Goal: Information Seeking & Learning: Compare options

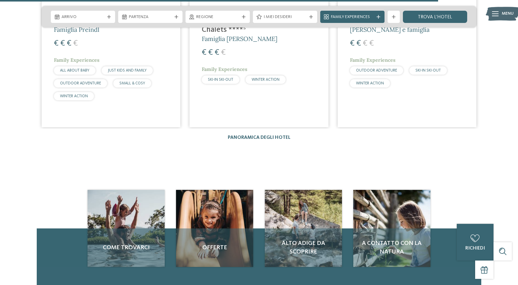
scroll to position [1058, 0]
click at [240, 136] on link "Panoramica degli hotel" at bounding box center [259, 137] width 63 height 5
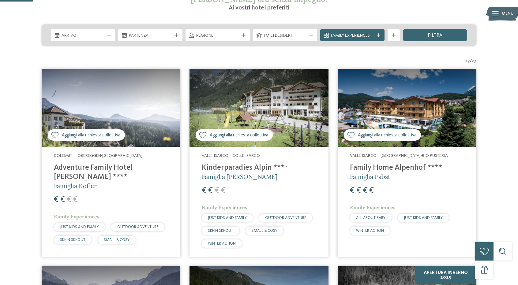
scroll to position [133, 0]
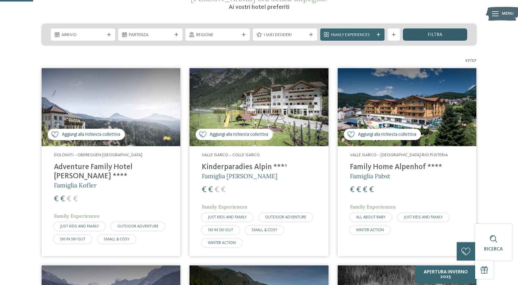
click at [420, 31] on div "filtra" at bounding box center [435, 34] width 64 height 12
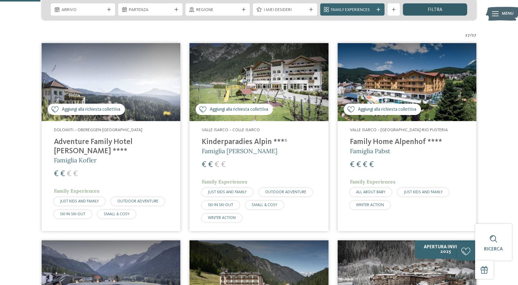
scroll to position [163, 0]
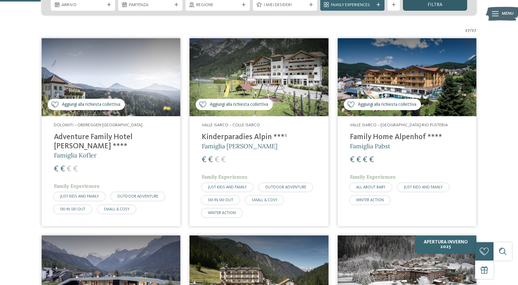
click at [427, 9] on div "filtra" at bounding box center [435, 4] width 64 height 12
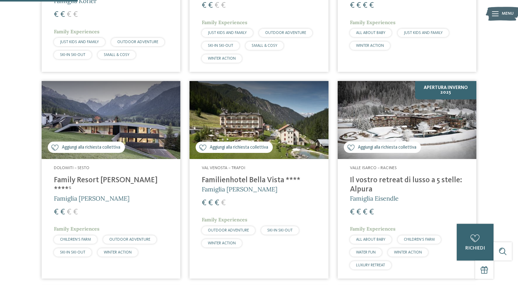
scroll to position [319, 0]
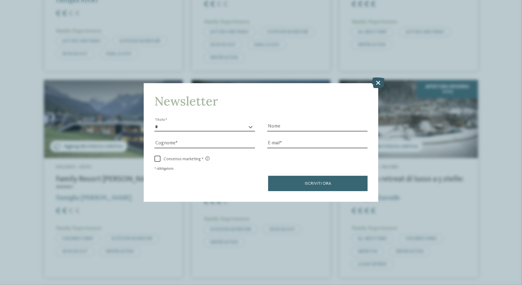
click at [381, 83] on icon at bounding box center [378, 82] width 13 height 11
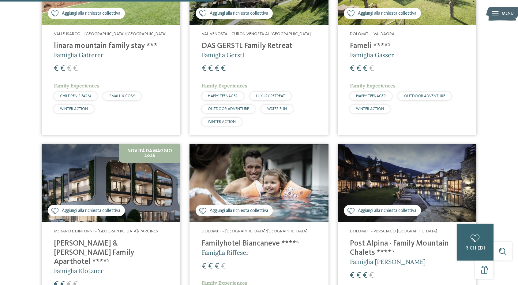
scroll to position [864, 0]
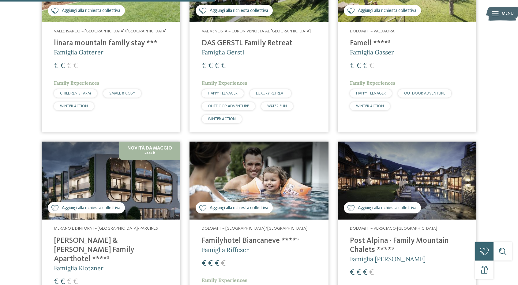
click at [137, 237] on h4 "[PERSON_NAME] & [PERSON_NAME] Family Aparthotel ****ˢ" at bounding box center [111, 251] width 114 height 28
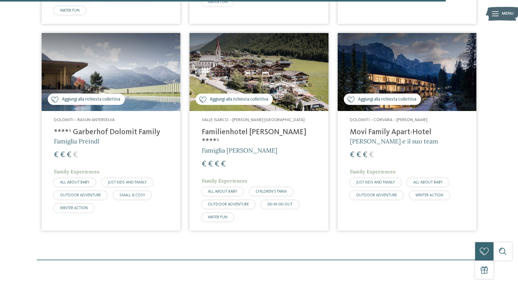
scroll to position [1793, 0]
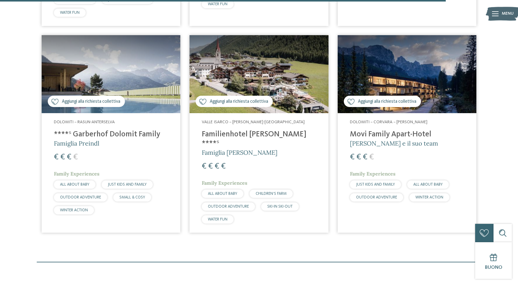
click at [246, 130] on h4 "Familienhotel [PERSON_NAME] ****ˢ" at bounding box center [259, 139] width 114 height 18
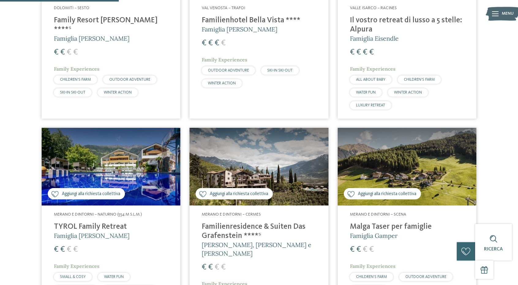
scroll to position [478, 0]
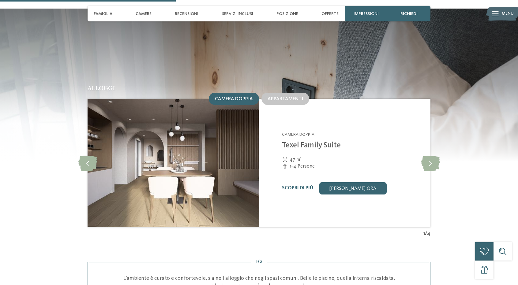
scroll to position [646, 0]
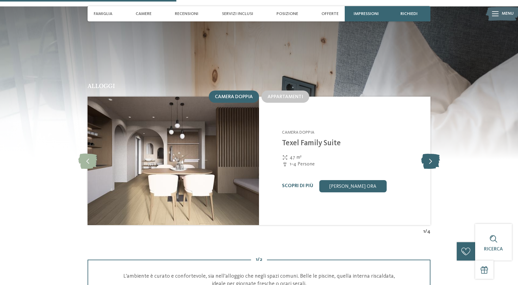
click at [429, 153] on icon at bounding box center [430, 160] width 19 height 15
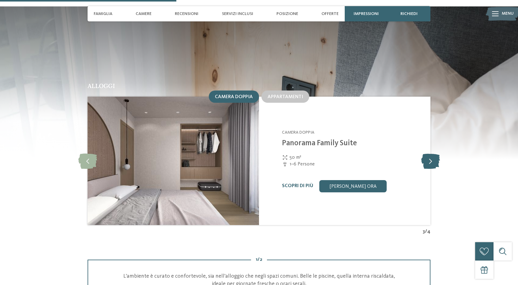
click at [429, 153] on icon at bounding box center [430, 160] width 19 height 15
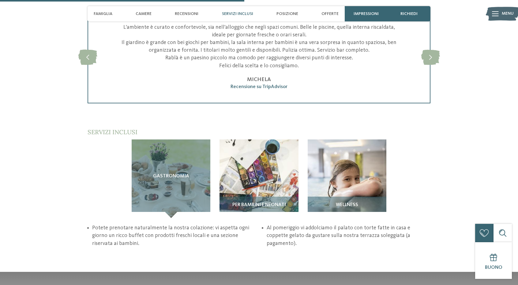
scroll to position [895, 0]
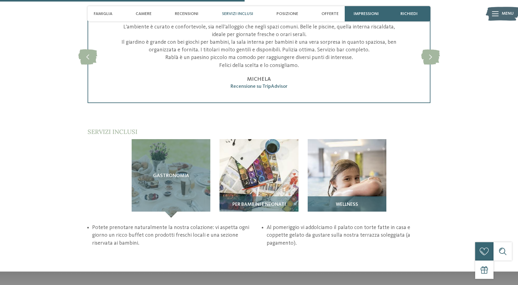
click at [343, 197] on div "Wellness" at bounding box center [347, 207] width 79 height 21
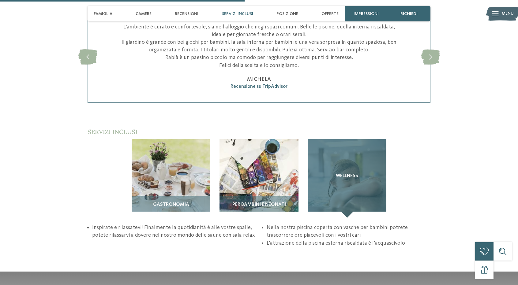
click at [344, 173] on div "Wellness" at bounding box center [347, 178] width 79 height 79
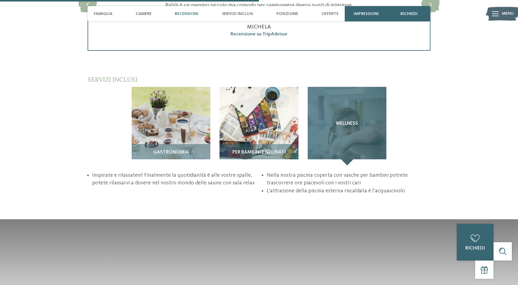
scroll to position [948, 0]
click at [346, 97] on div "Wellness" at bounding box center [347, 126] width 79 height 79
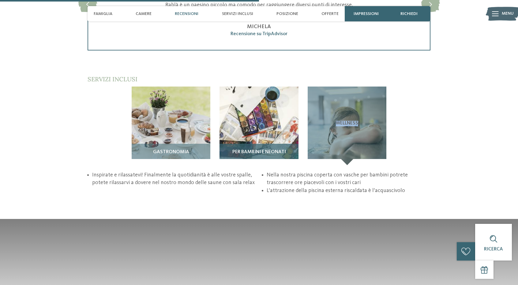
click at [277, 95] on img at bounding box center [258, 126] width 79 height 79
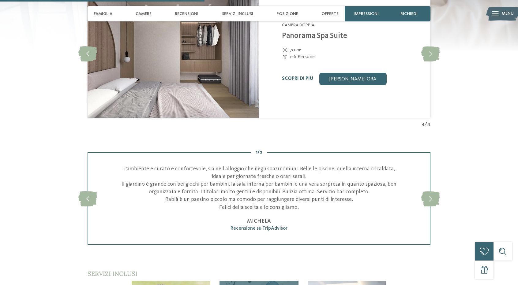
scroll to position [747, 0]
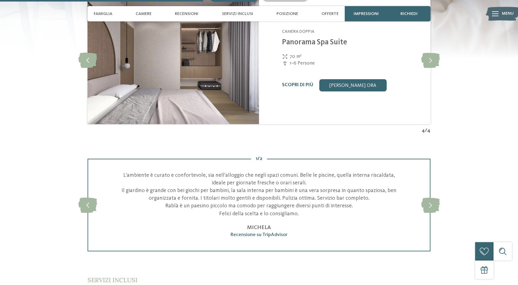
drag, startPoint x: 279, startPoint y: 96, endPoint x: 499, endPoint y: 194, distance: 240.6
click at [499, 194] on div "torna alla panoramica degli alberghi NOVITÀ DA MAGGIO 2026 da" at bounding box center [259, 211] width 518 height 1855
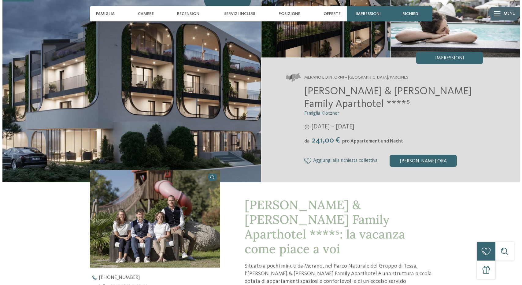
scroll to position [0, 0]
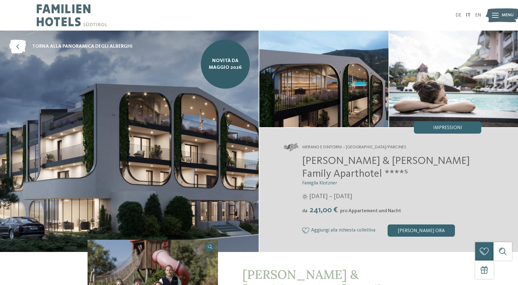
click at [494, 13] on icon at bounding box center [495, 15] width 7 height 5
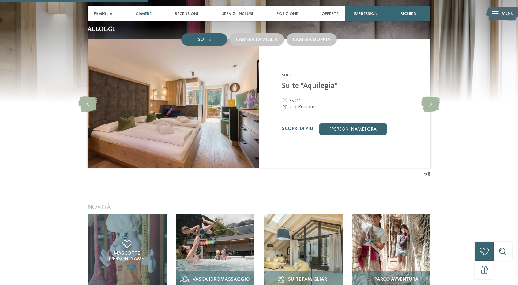
scroll to position [722, 0]
click at [432, 104] on icon at bounding box center [430, 103] width 19 height 15
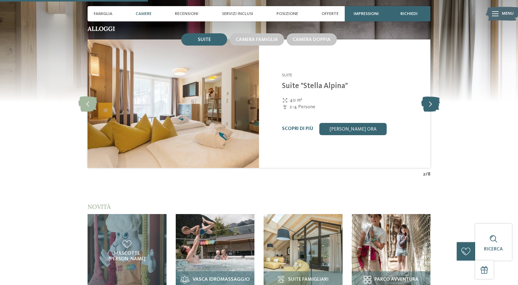
click at [432, 104] on icon at bounding box center [430, 103] width 19 height 15
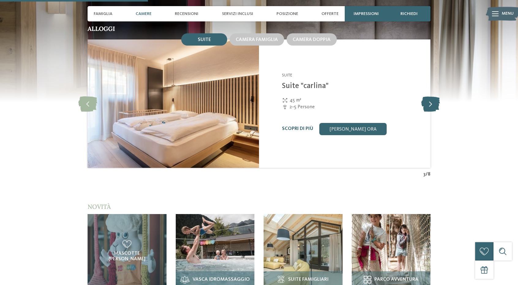
click at [432, 104] on icon at bounding box center [430, 103] width 19 height 15
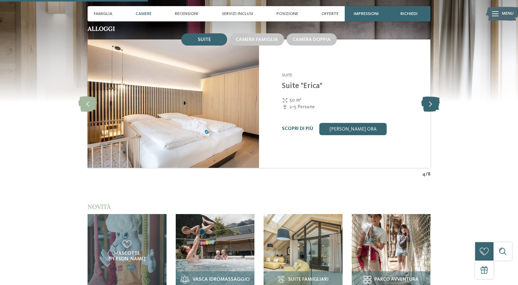
click at [432, 104] on icon at bounding box center [430, 103] width 19 height 15
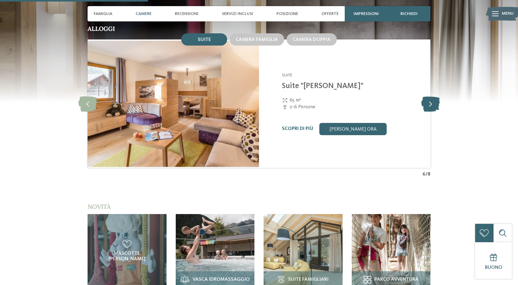
click at [432, 104] on icon at bounding box center [430, 103] width 19 height 15
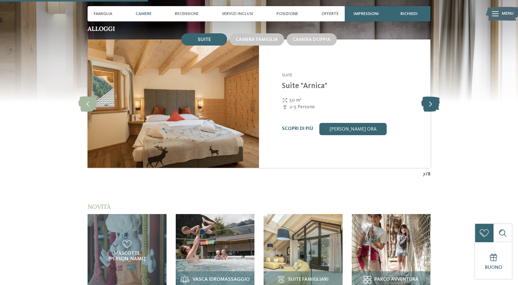
click at [432, 104] on icon at bounding box center [430, 103] width 19 height 15
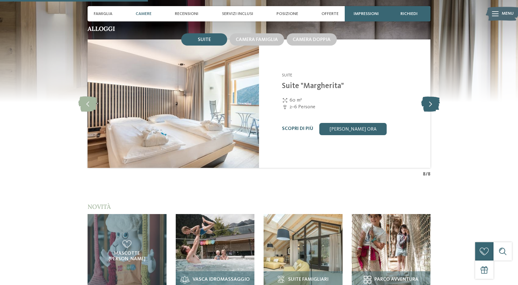
click at [432, 104] on icon at bounding box center [430, 103] width 19 height 15
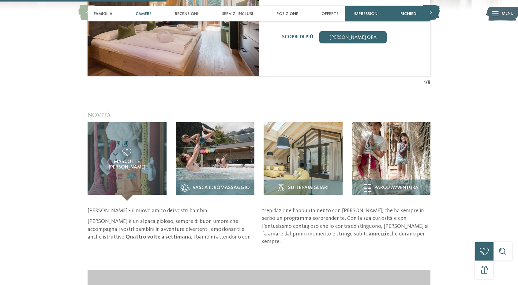
scroll to position [814, 0]
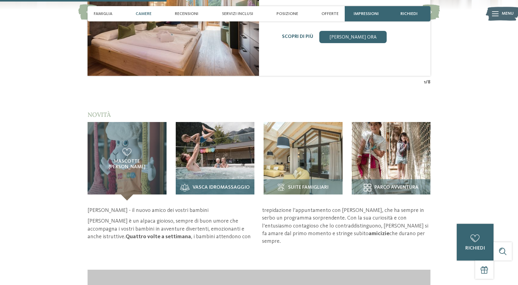
click at [247, 199] on div "Vasca idromassaggio" at bounding box center [215, 189] width 79 height 21
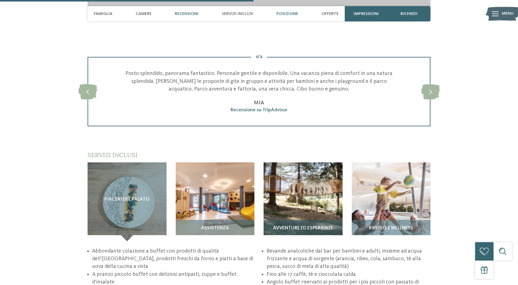
scroll to position [1226, 0]
